Goal: Find specific page/section: Find specific page/section

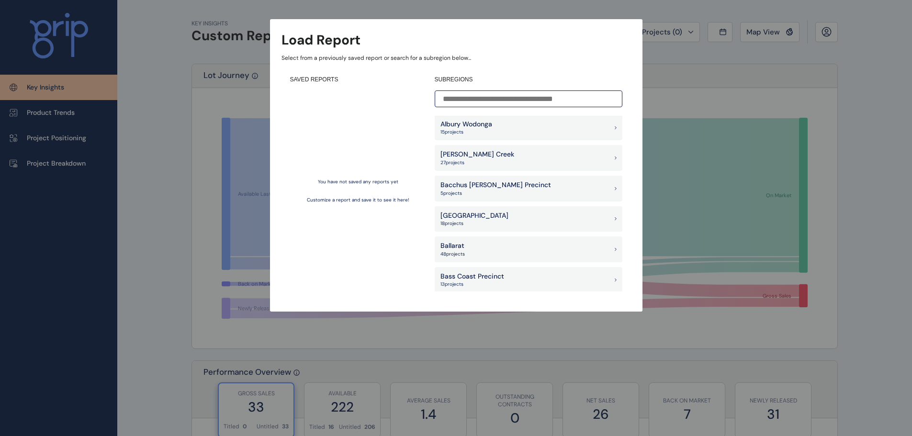
scroll to position [144, 0]
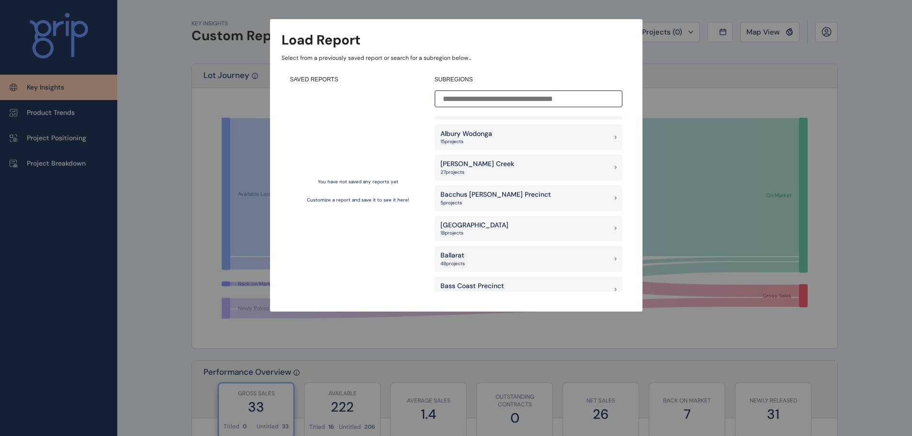
click at [520, 227] on div "Ballan Road Precinct 18 project s" at bounding box center [529, 229] width 188 height 26
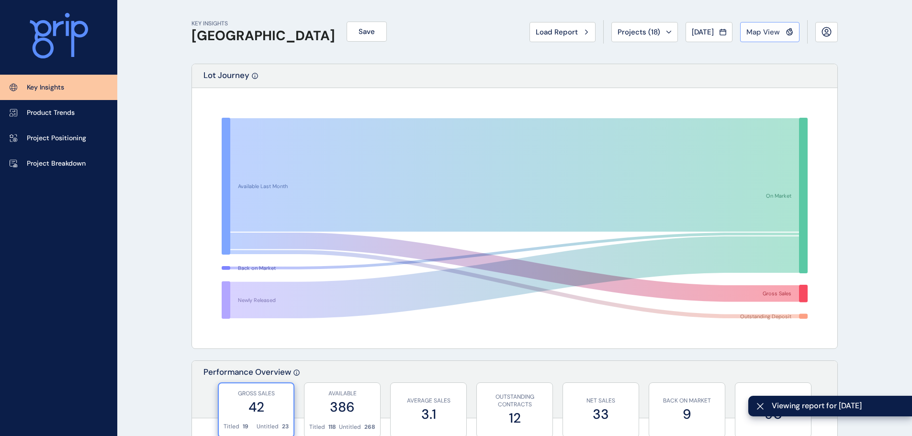
click at [761, 35] on span "Map View" at bounding box center [763, 32] width 34 height 10
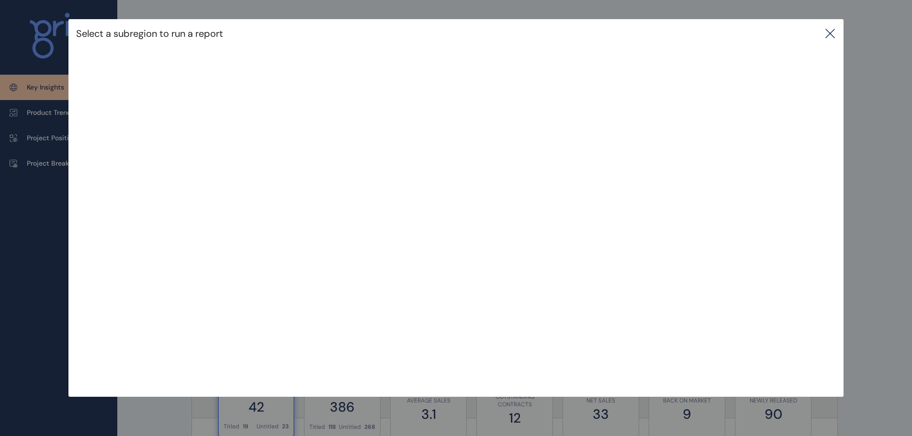
click at [763, 27] on div "Select a subregion to run a report" at bounding box center [455, 33] width 775 height 29
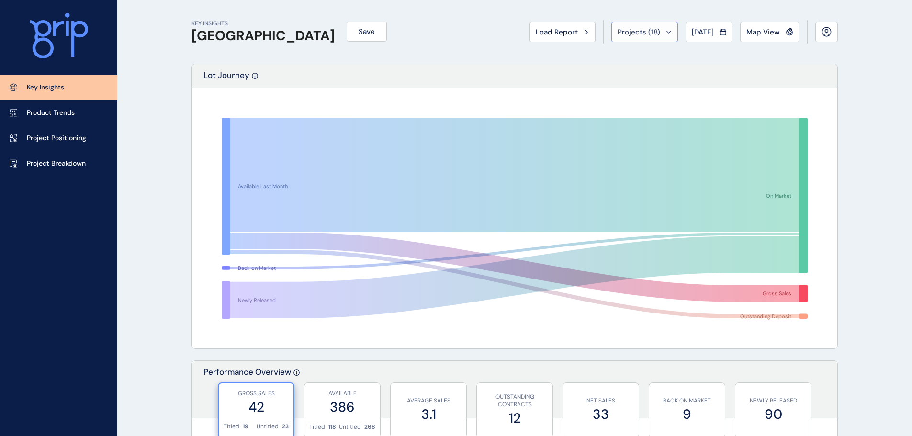
click at [647, 37] on button "Projects ( 18 )" at bounding box center [644, 32] width 67 height 20
